Goal: Information Seeking & Learning: Understand process/instructions

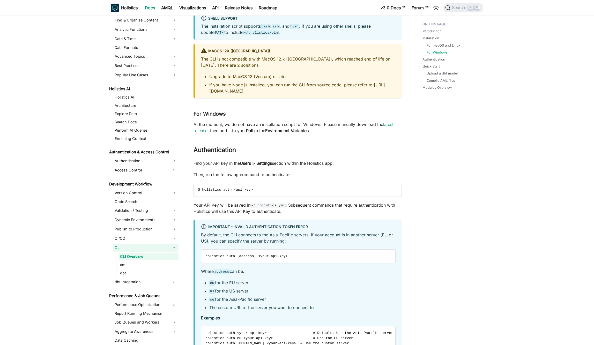
scroll to position [276, 0]
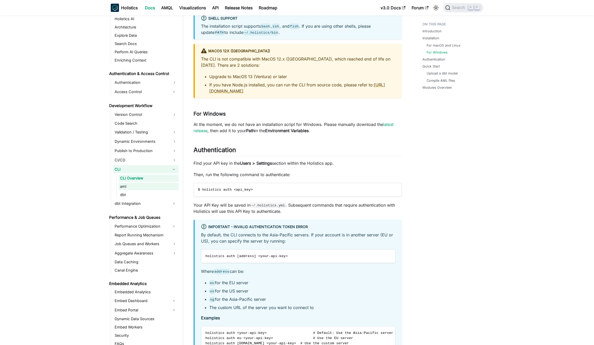
click at [123, 185] on link "aml" at bounding box center [149, 186] width 60 height 7
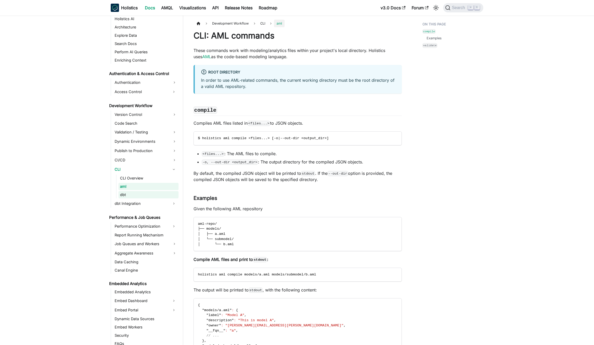
click at [127, 194] on link "dbt" at bounding box center [149, 194] width 60 height 7
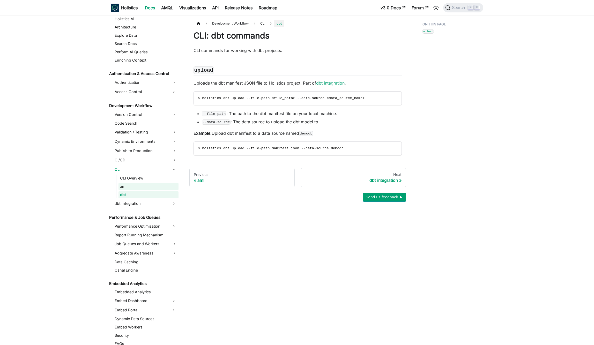
click at [143, 185] on link "aml" at bounding box center [149, 186] width 60 height 7
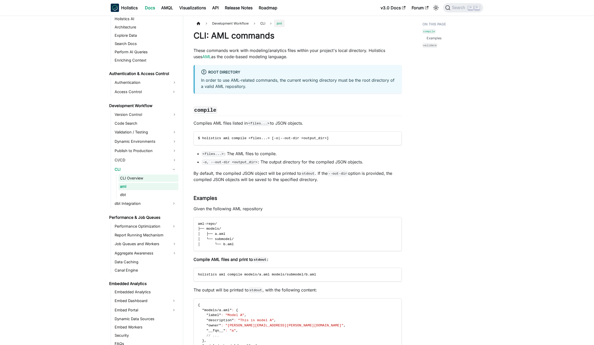
click at [148, 179] on link "CLI Overview" at bounding box center [149, 178] width 60 height 7
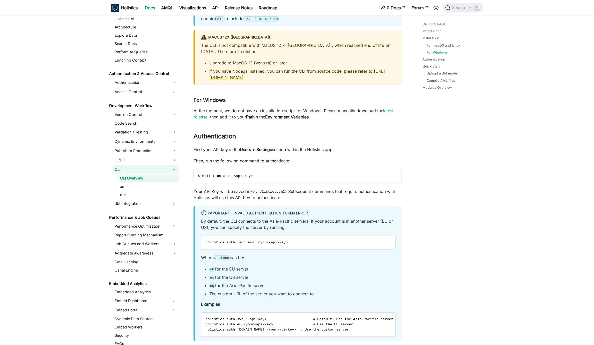
scroll to position [383, 0]
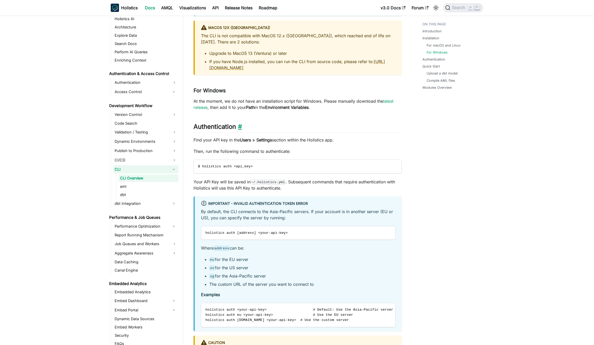
click at [238, 128] on link "​" at bounding box center [239, 127] width 6 height 8
